Goal: Information Seeking & Learning: Learn about a topic

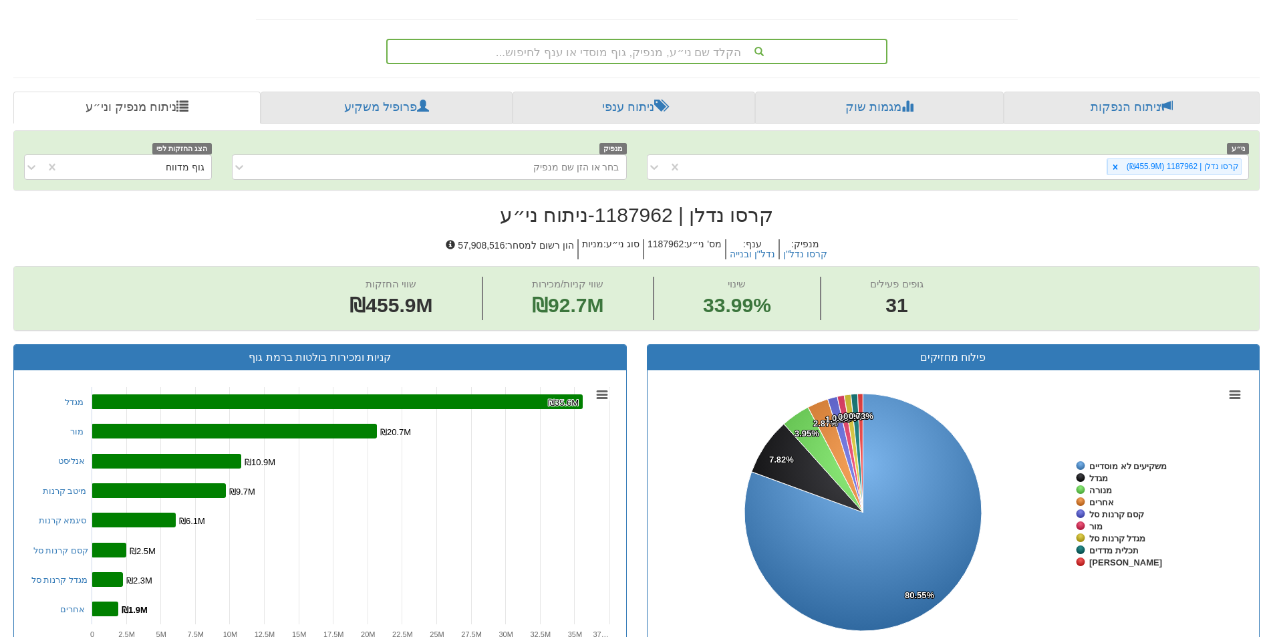
scroll to position [55, 0]
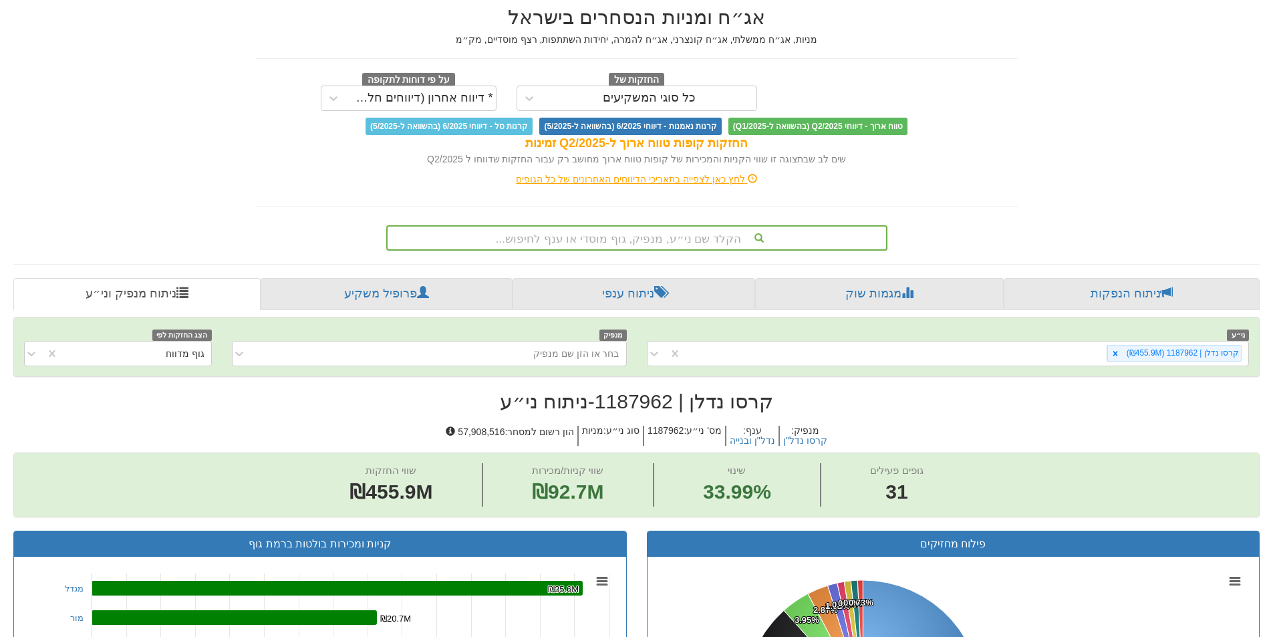
click at [660, 235] on div "הקלד שם ני״ע, מנפיק, גוף מוסדי או ענף לחיפוש..." at bounding box center [637, 238] width 499 height 23
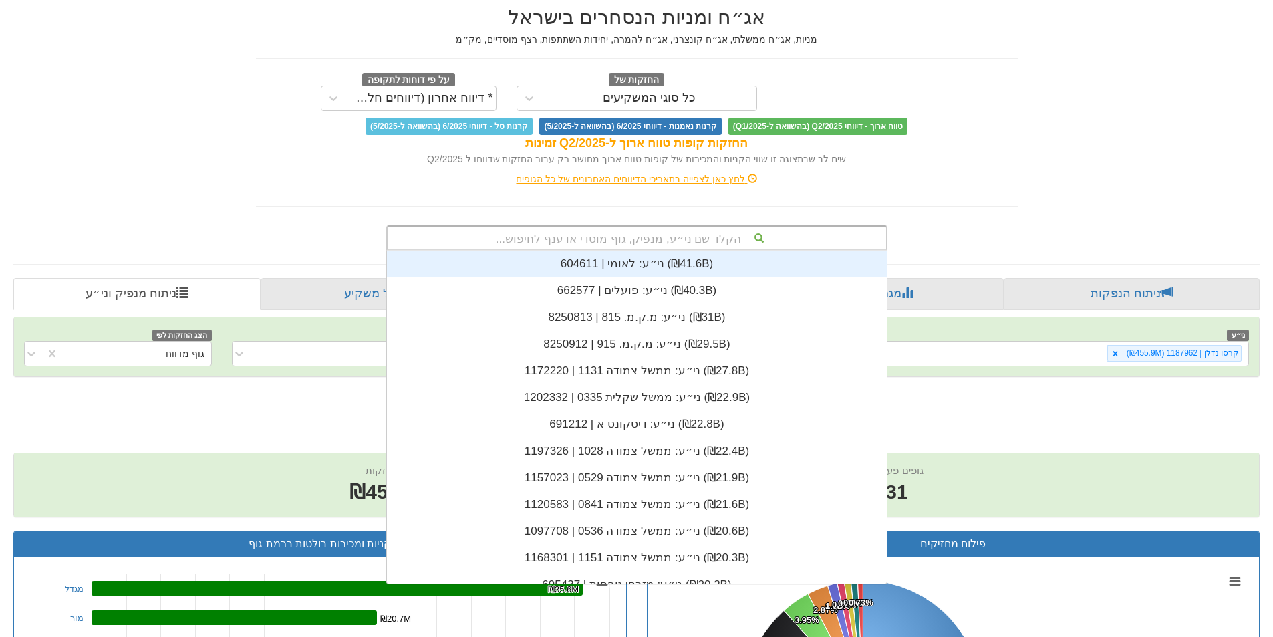
scroll to position [333, 0]
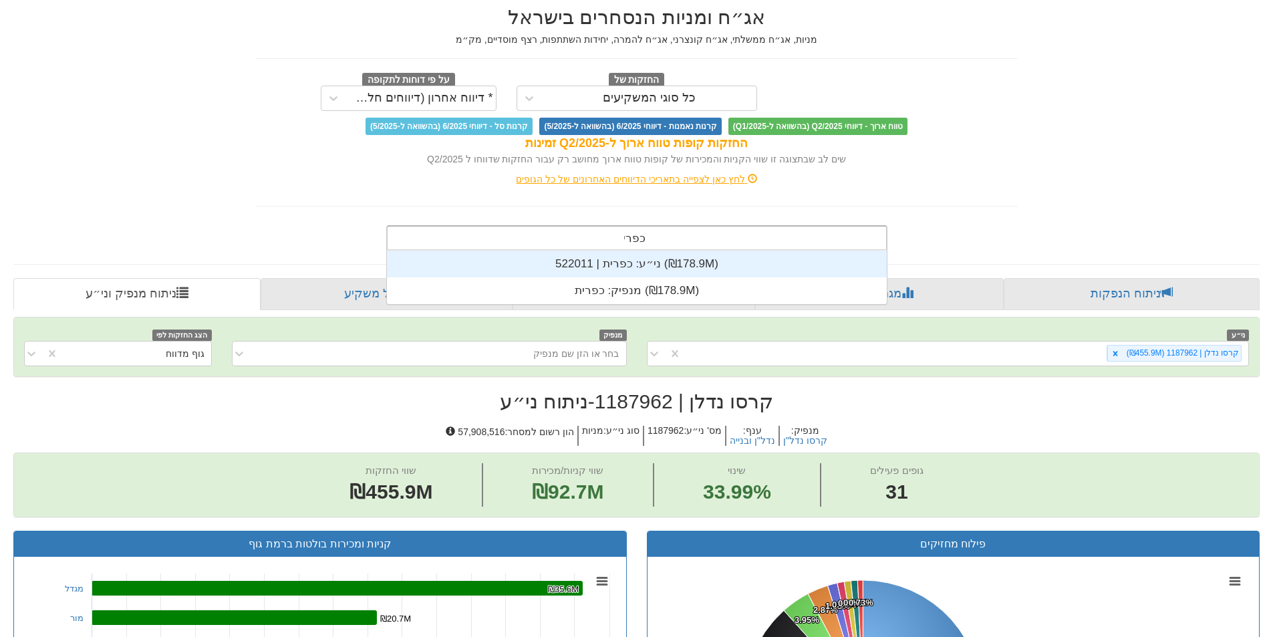
type input "כפרית"
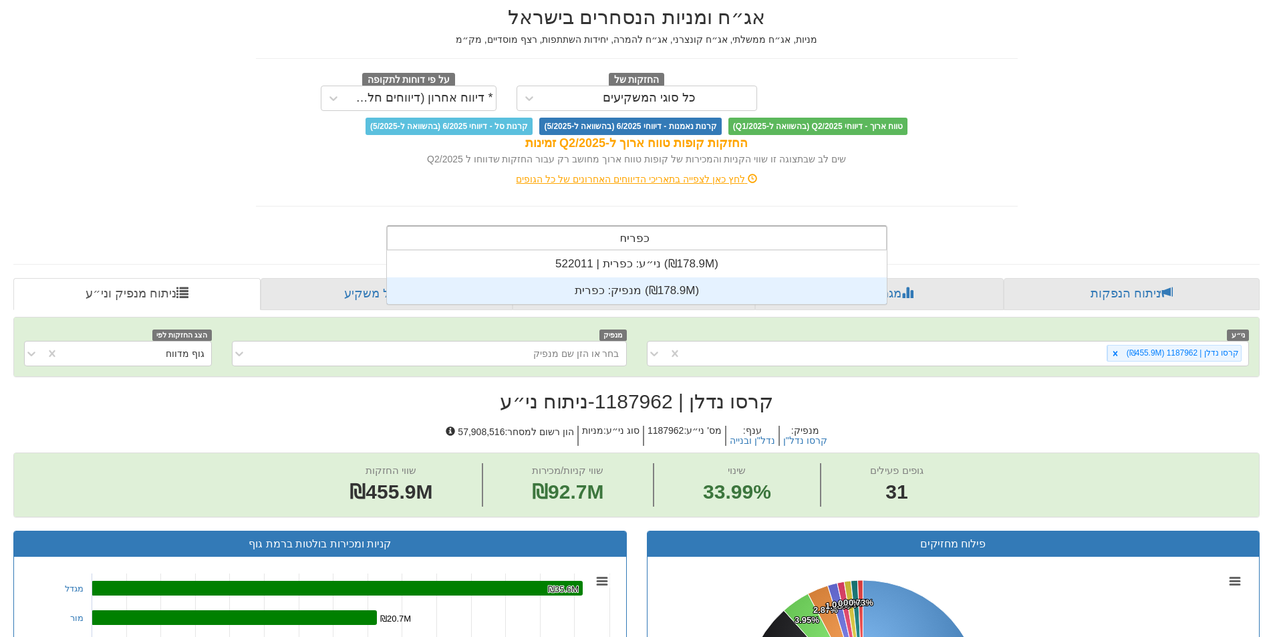
click at [640, 294] on div "מנפיק: ‏כפרית ‎(₪178.9M)‎" at bounding box center [637, 290] width 500 height 27
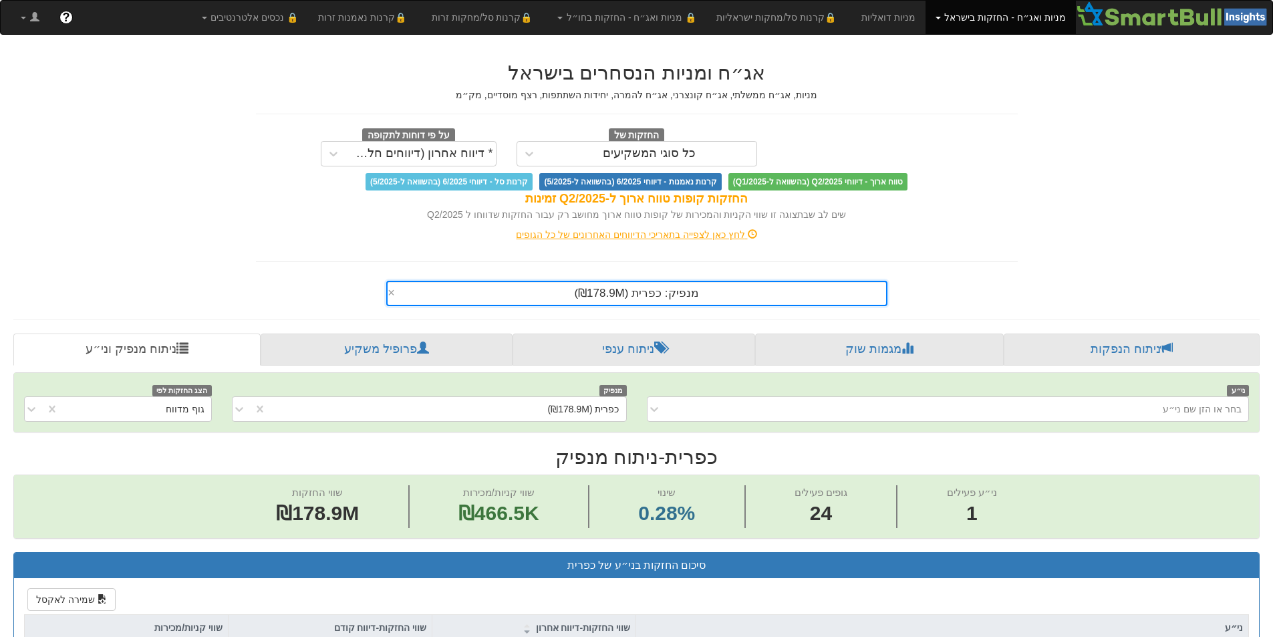
scroll to position [3, 0]
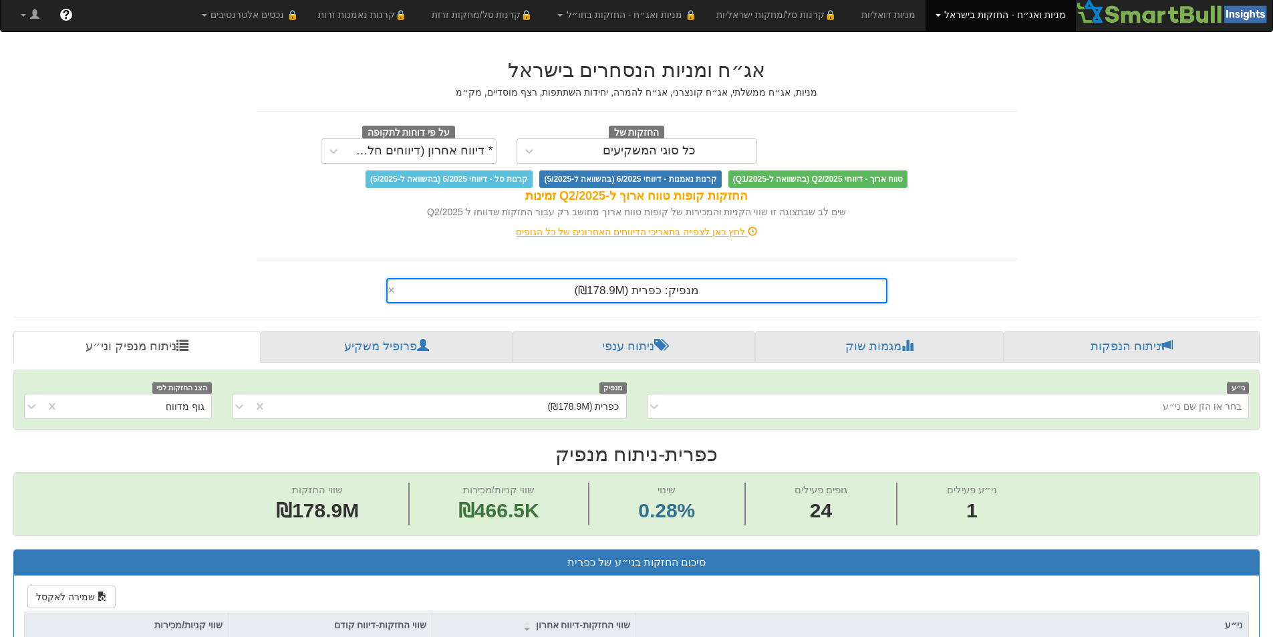
click at [607, 291] on span "מנפיק: ‏כפרית ‎(₪178.9M)‎" at bounding box center [636, 290] width 124 height 13
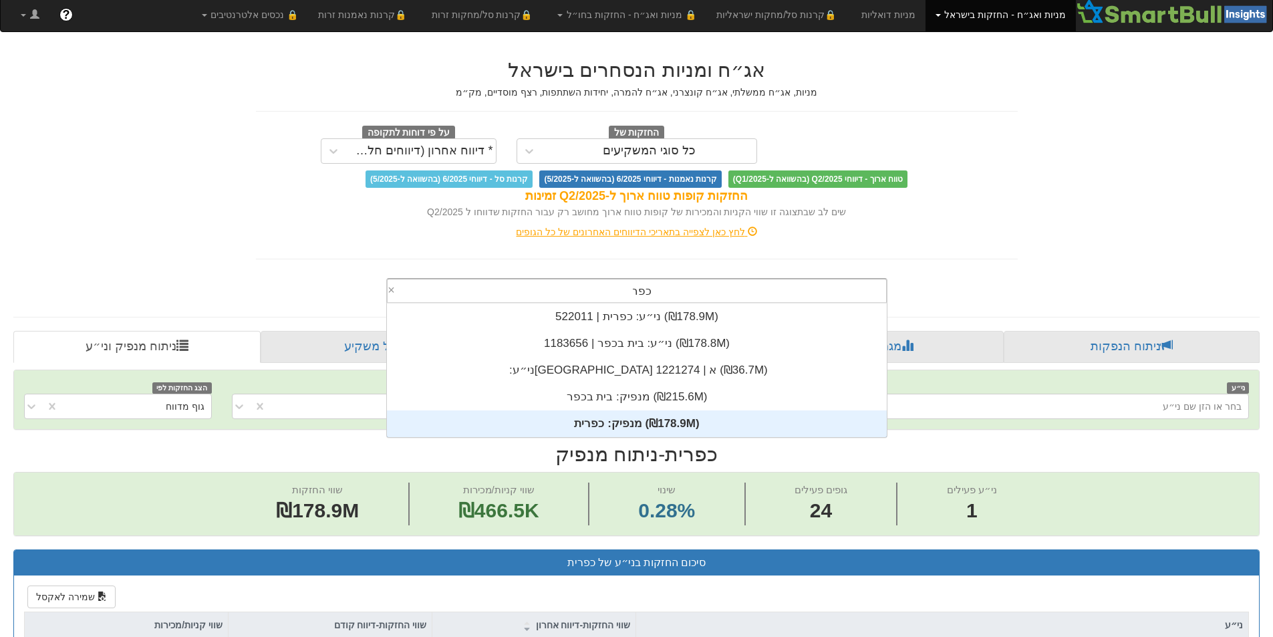
scroll to position [53, 0]
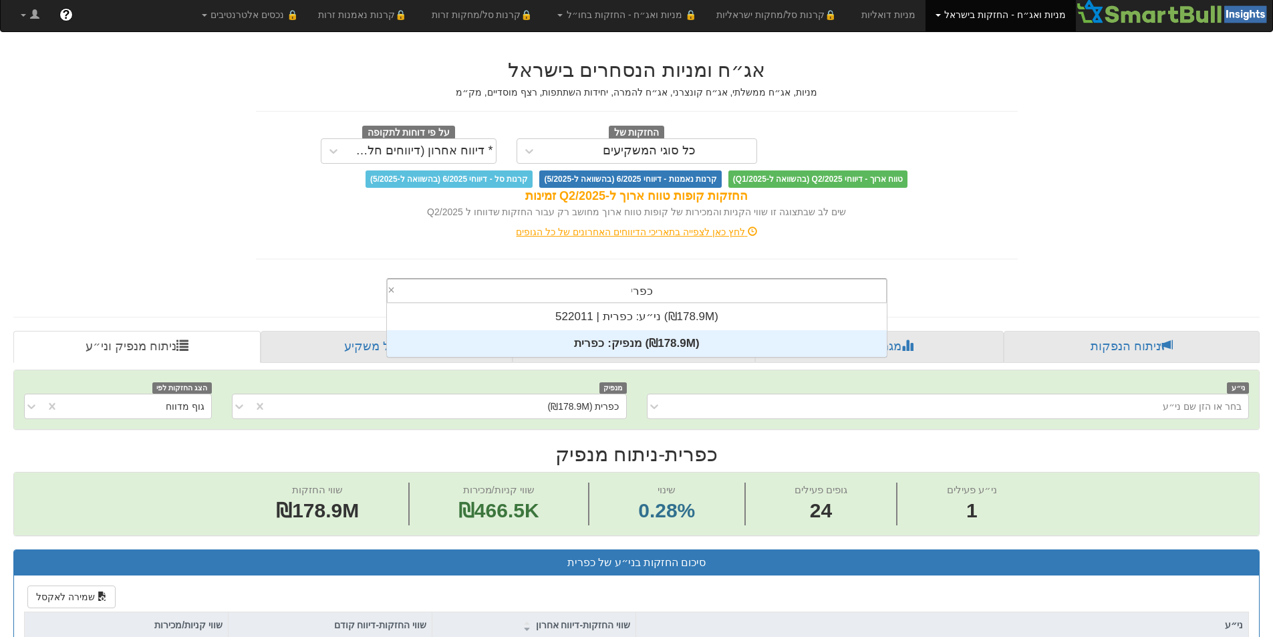
type input "כפרית"
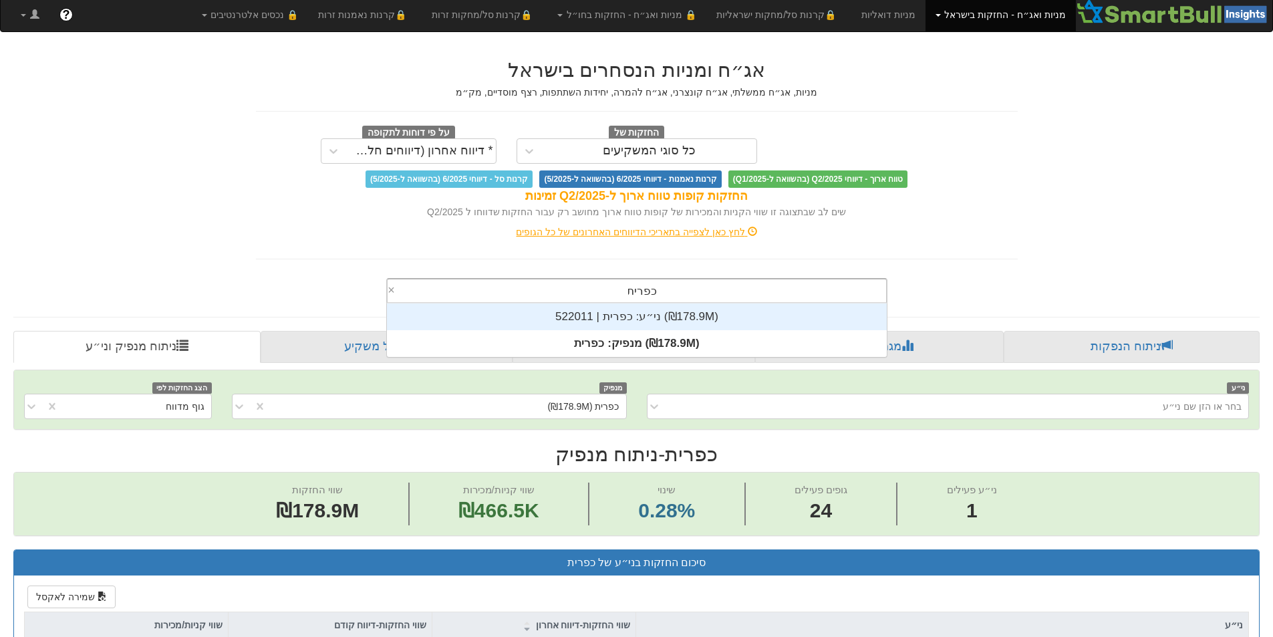
click at [627, 320] on div "ני״ע: ‏כפרית | 522011 ‎(₪178.9M)‎" at bounding box center [637, 316] width 500 height 27
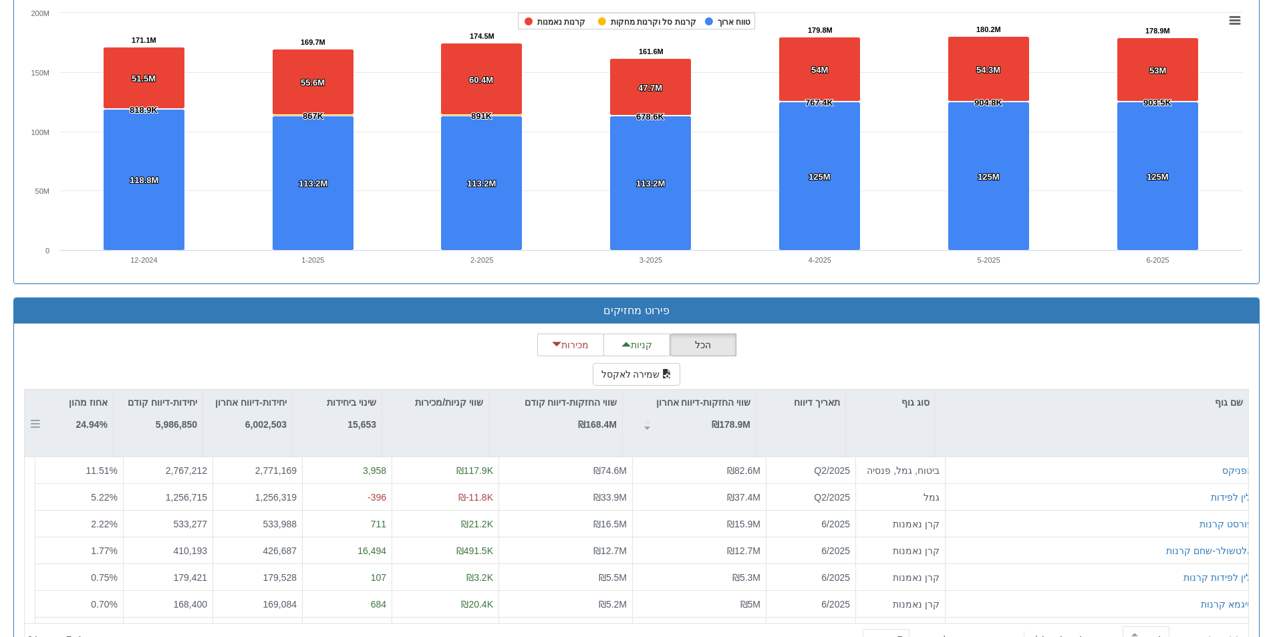
scroll to position [991, 0]
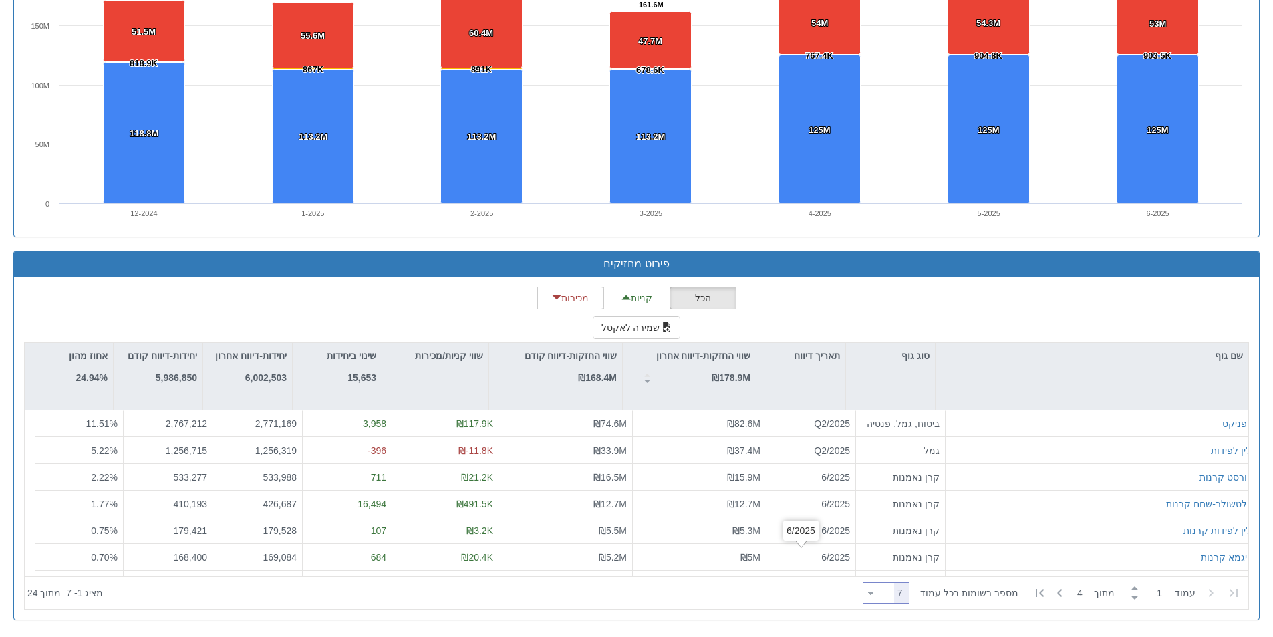
click at [874, 593] on icon at bounding box center [871, 592] width 6 height 3
click at [899, 507] on div "25" at bounding box center [894, 505] width 47 height 21
type input "25"
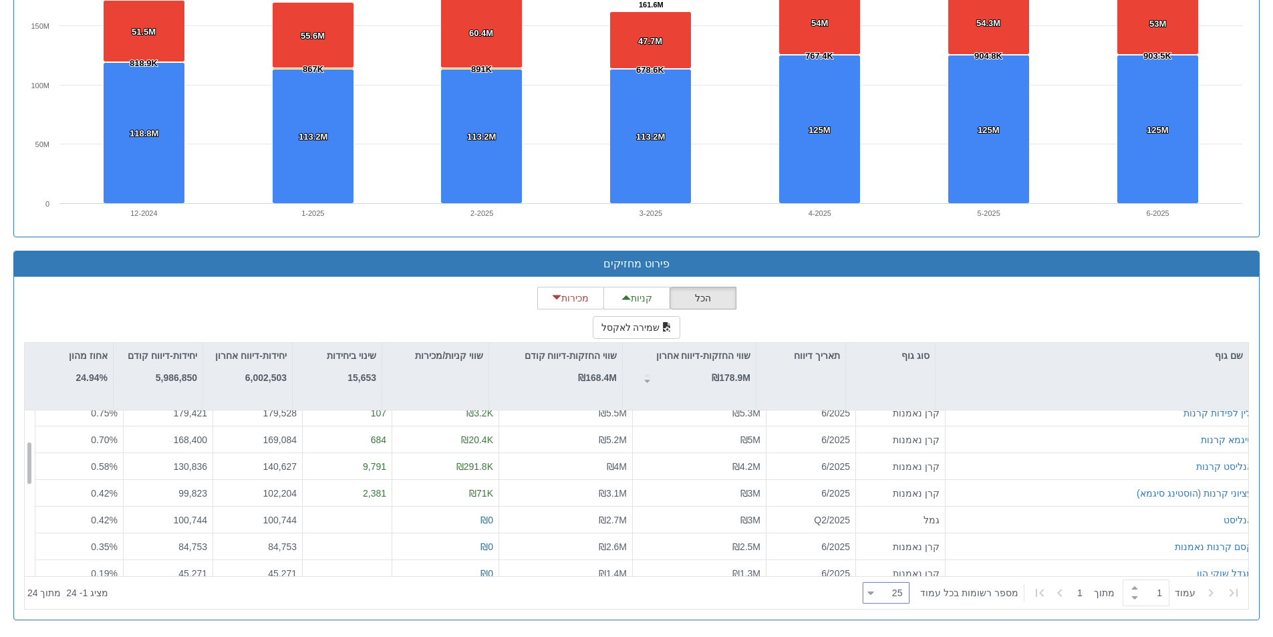
scroll to position [0, 0]
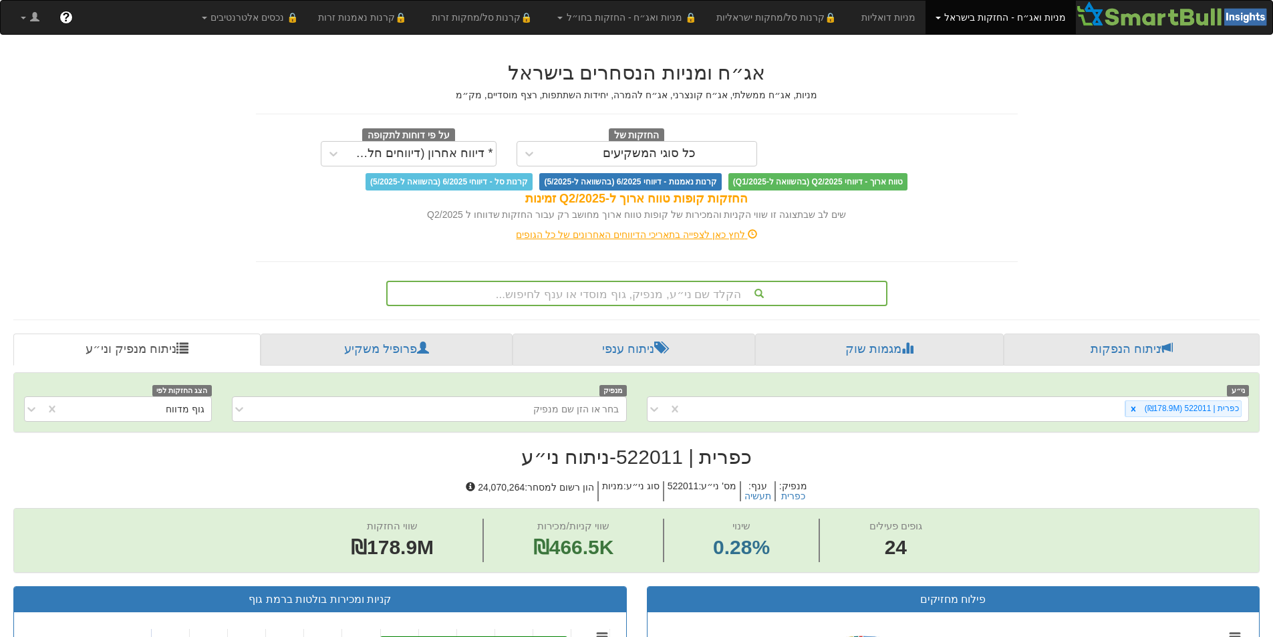
click at [807, 183] on span "טווח ארוך - דיווחי Q2/2025 (בהשוואה ל-Q1/2025)" at bounding box center [817, 181] width 179 height 17
click at [435, 347] on link "פרופיל משקיע" at bounding box center [386, 349] width 251 height 32
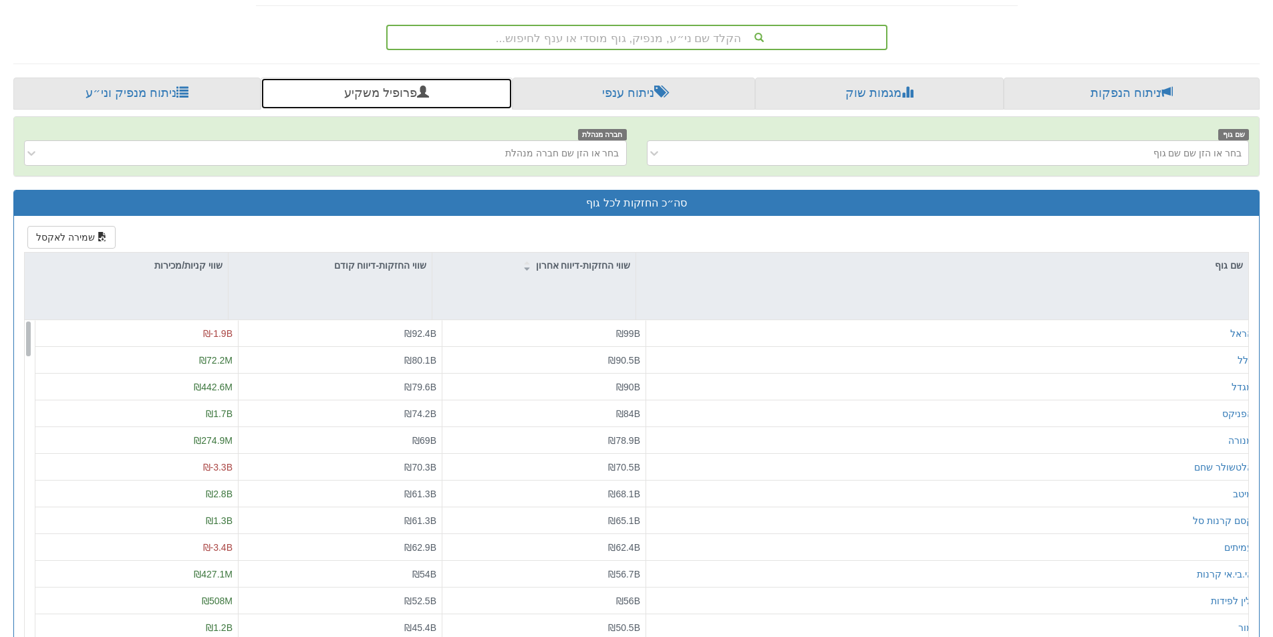
scroll to position [267, 0]
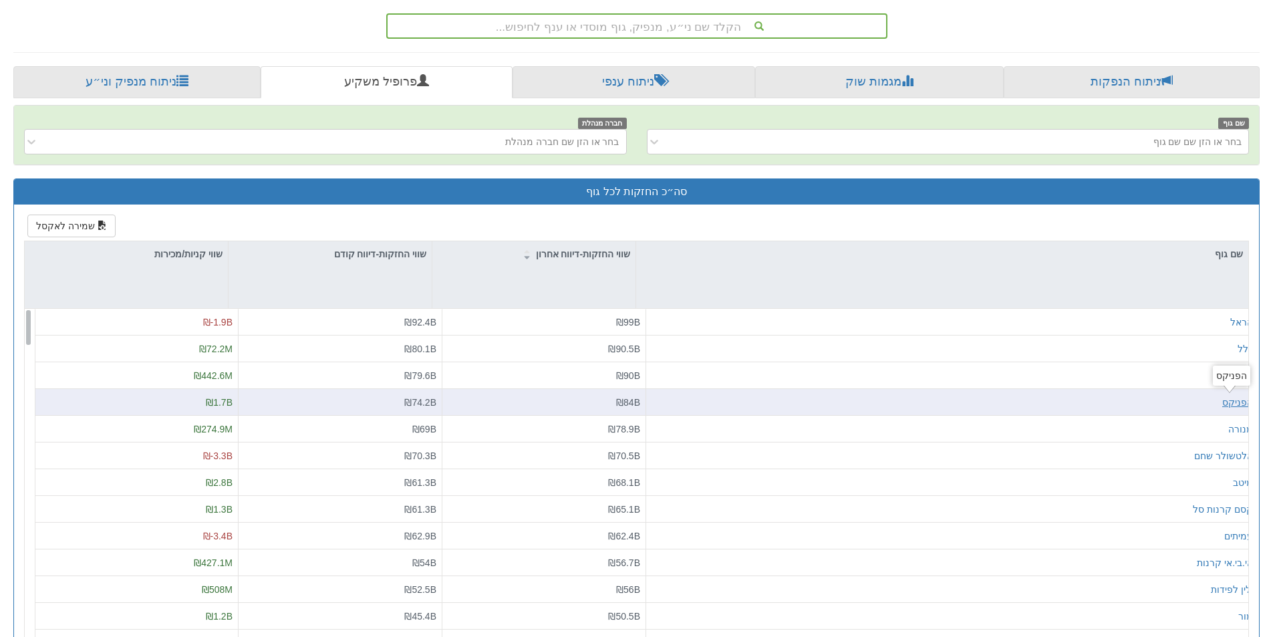
click at [1231, 400] on div "הפניקס" at bounding box center [1237, 402] width 31 height 13
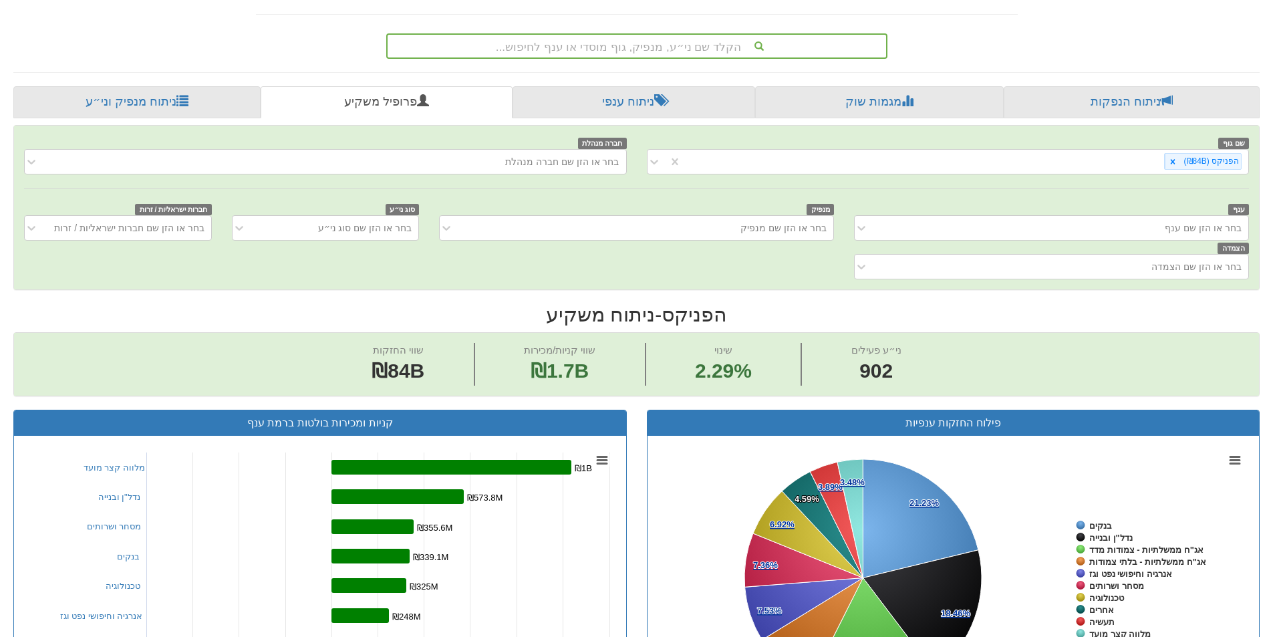
scroll to position [134, 0]
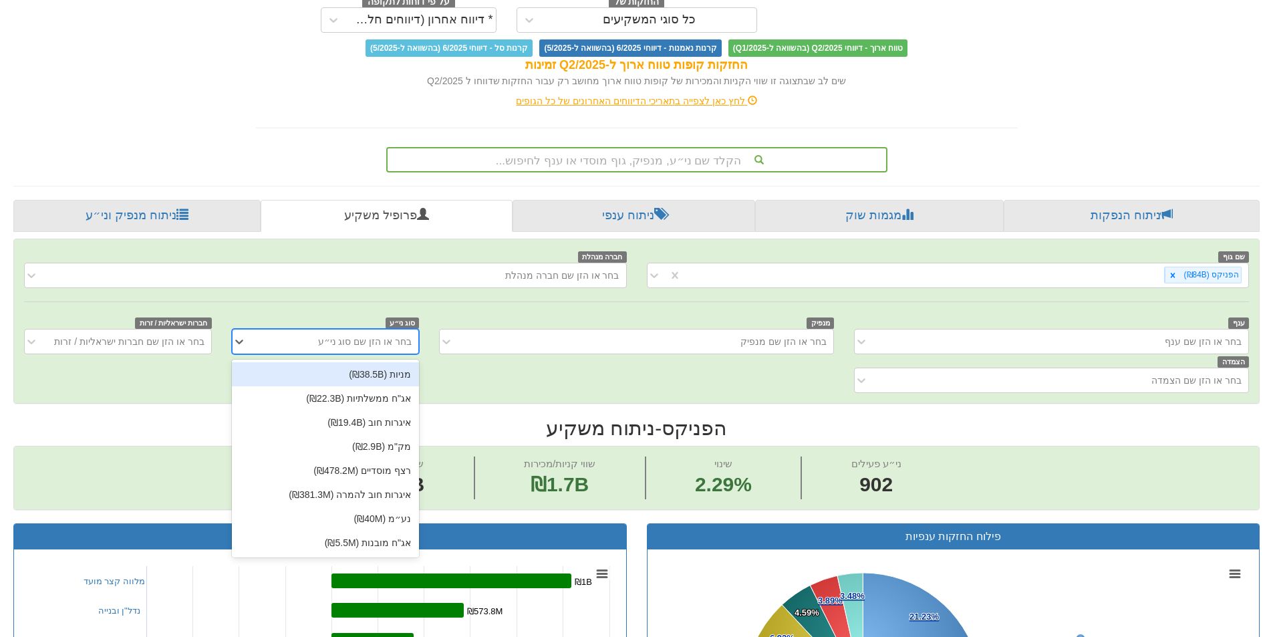
click at [332, 347] on div "בחר או הזן שם סוג ני״ע" at bounding box center [365, 341] width 94 height 13
click at [390, 372] on div "מניות (₪38.5B)" at bounding box center [325, 374] width 187 height 24
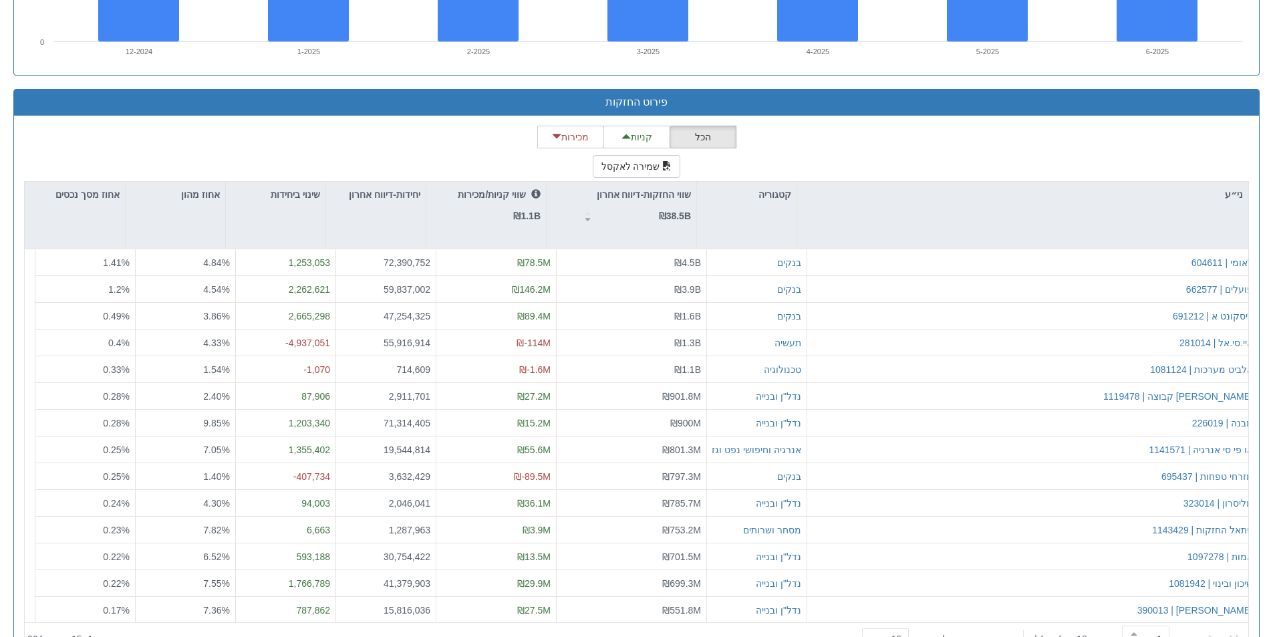
scroll to position [1270, 0]
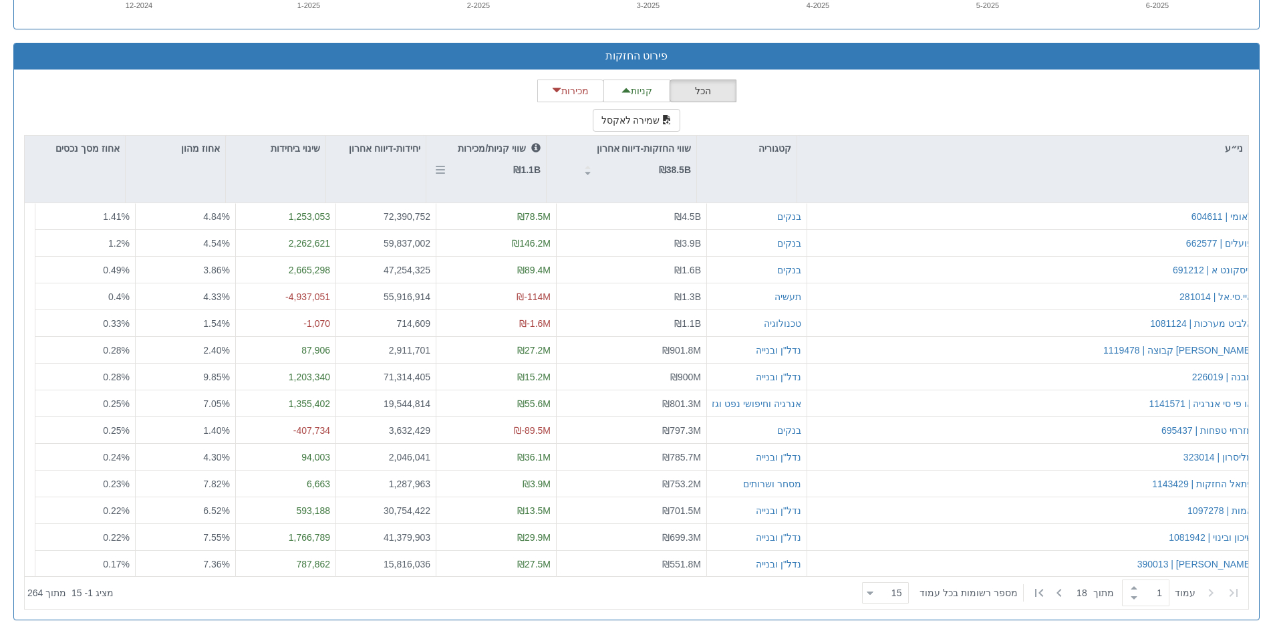
click at [498, 173] on div "שווי קניות/מכירות ₪1.1B" at bounding box center [499, 159] width 83 height 37
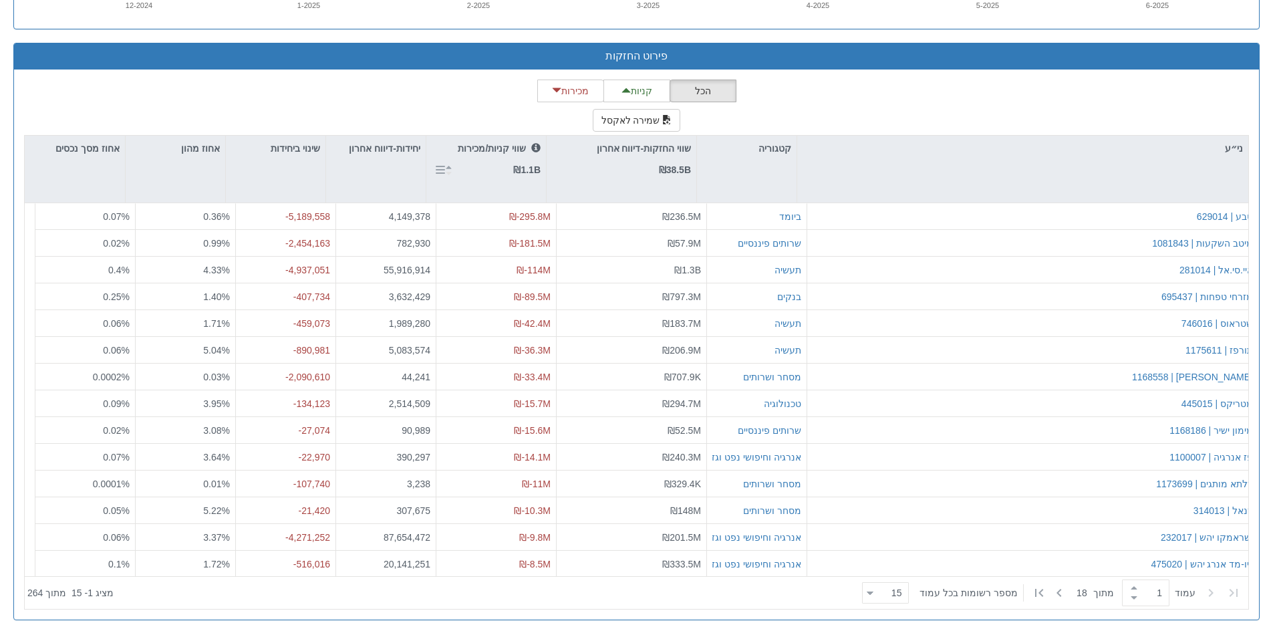
click at [498, 173] on div "שווי קניות/מכירות ₪1.1B" at bounding box center [499, 159] width 83 height 37
